Goal: Transaction & Acquisition: Purchase product/service

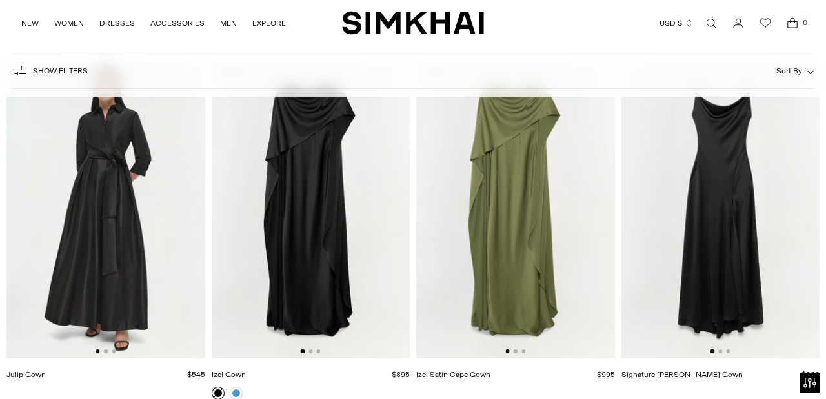
scroll to position [3403, 0]
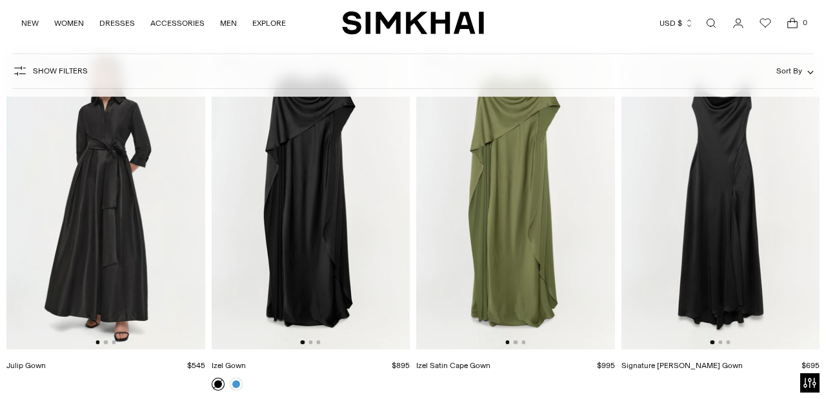
click at [336, 202] on img at bounding box center [311, 200] width 199 height 297
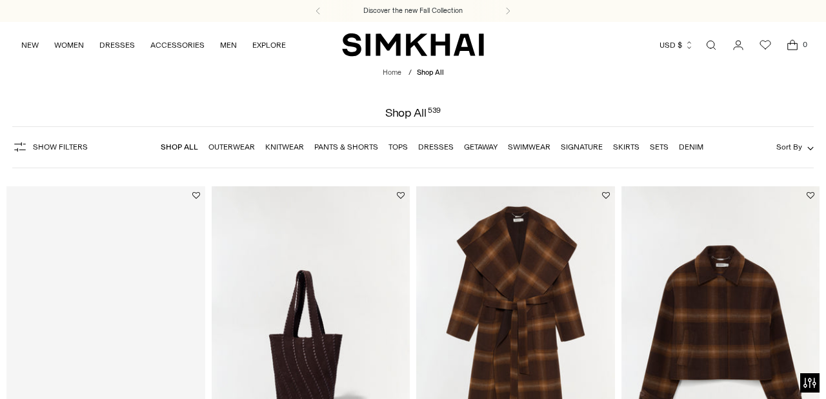
scroll to position [4, 0]
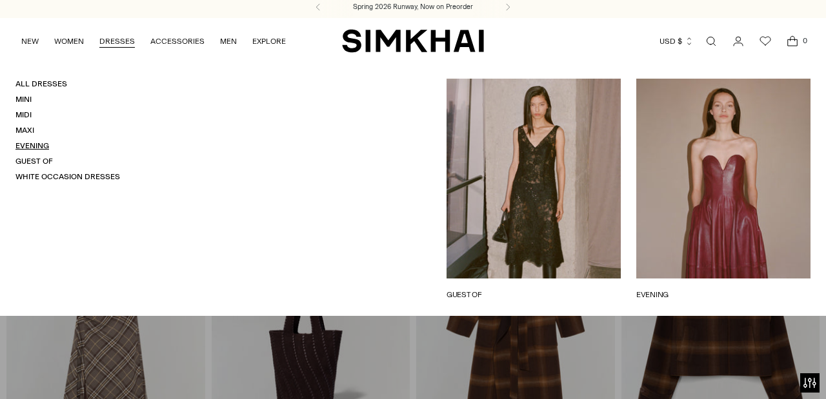
click at [31, 145] on link "Evening" at bounding box center [32, 145] width 34 height 9
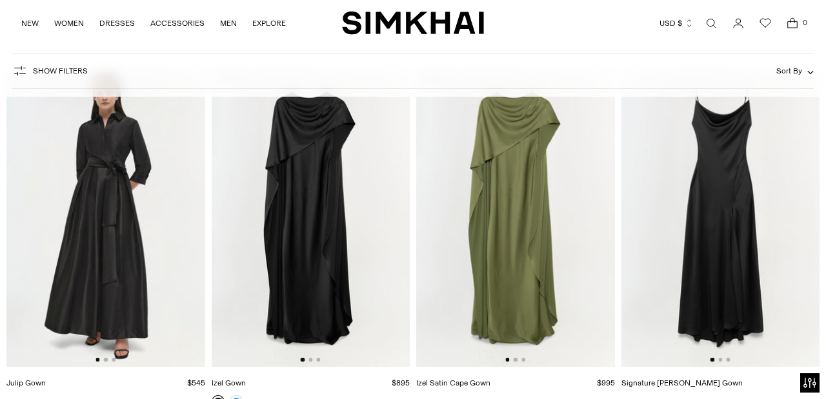
scroll to position [3383, 0]
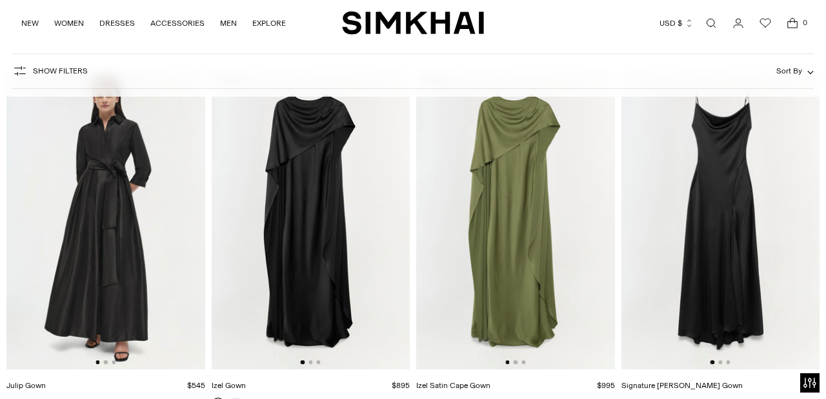
click at [528, 161] on img at bounding box center [515, 220] width 199 height 297
click at [311, 364] on button "Go to slide 2" at bounding box center [310, 363] width 4 height 4
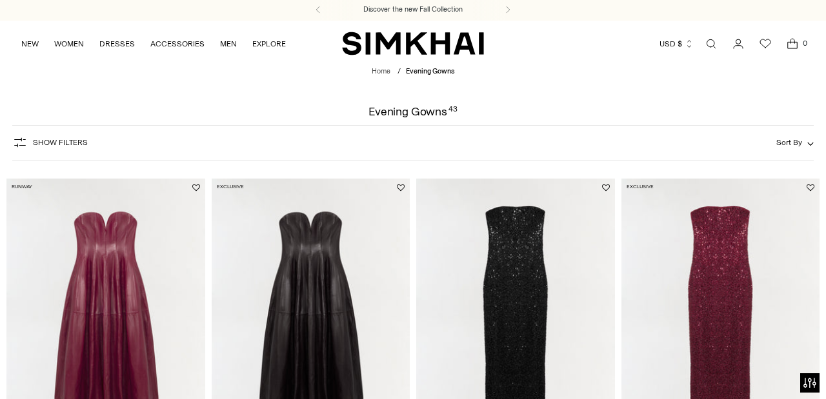
scroll to position [2, 0]
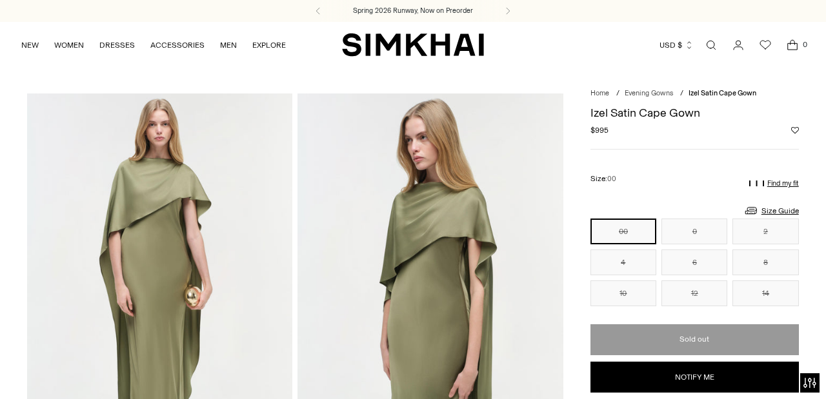
scroll to position [1, 0]
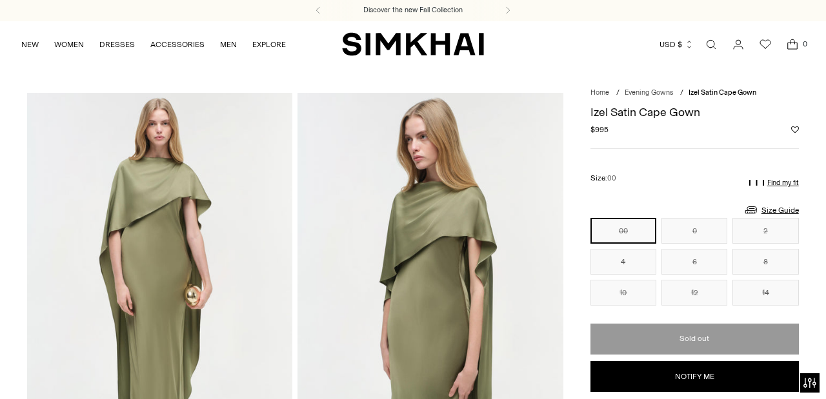
drag, startPoint x: 201, startPoint y: 118, endPoint x: 160, endPoint y: 103, distance: 43.3
